Goal: Find specific page/section: Find specific page/section

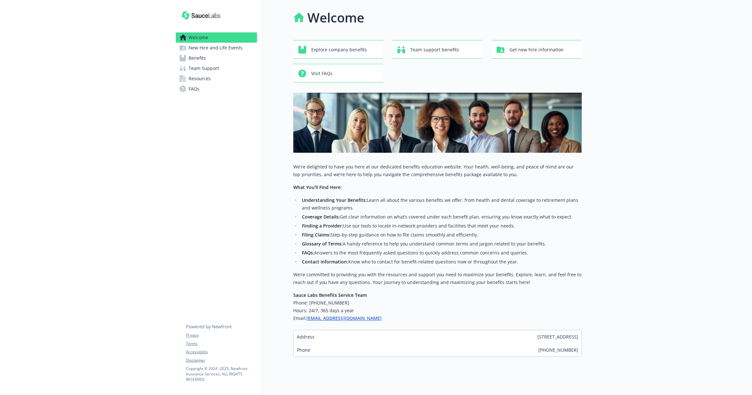
click at [223, 48] on span "New Hire and Life Events" at bounding box center [215, 48] width 54 height 10
